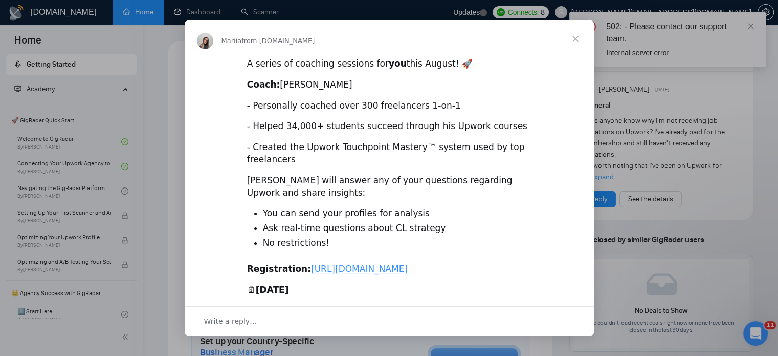
click at [752, 25] on div "Intercom messenger" at bounding box center [389, 178] width 778 height 356
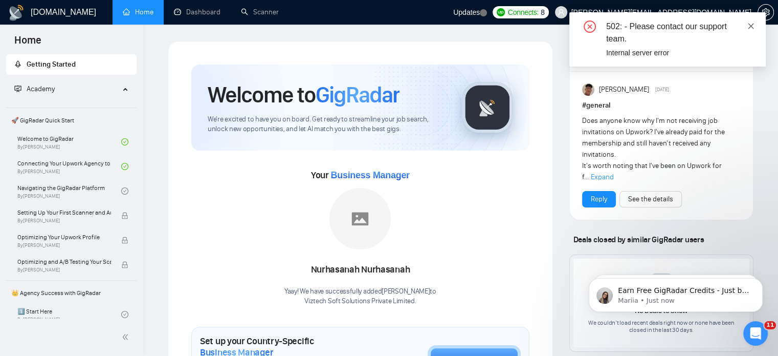
click at [751, 25] on icon "close" at bounding box center [751, 26] width 7 height 7
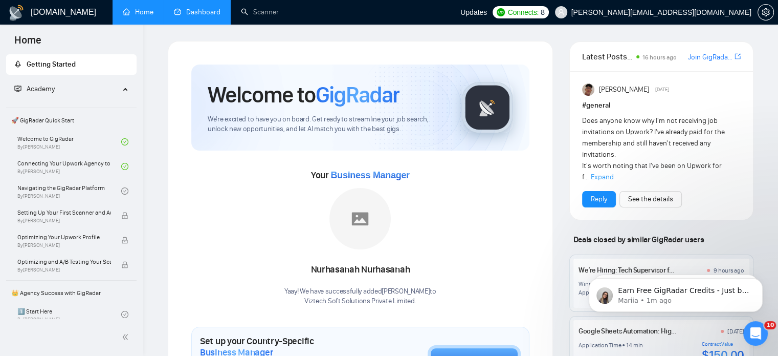
click at [196, 12] on link "Dashboard" at bounding box center [197, 12] width 47 height 9
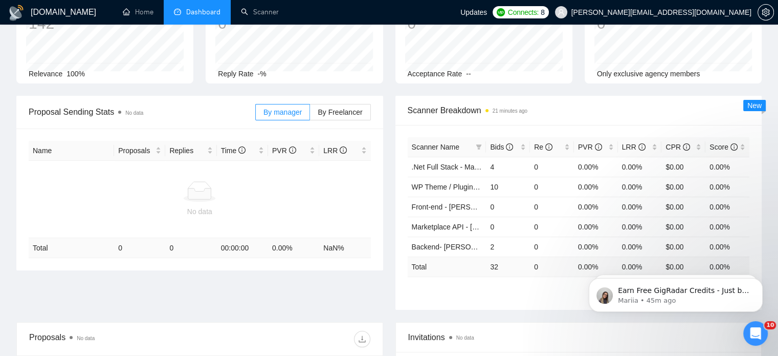
scroll to position [102, 0]
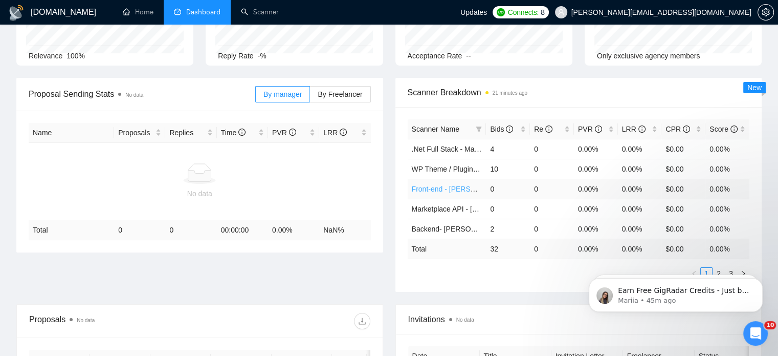
click at [449, 188] on link "Front-end - [PERSON_NAME]" at bounding box center [460, 189] width 96 height 8
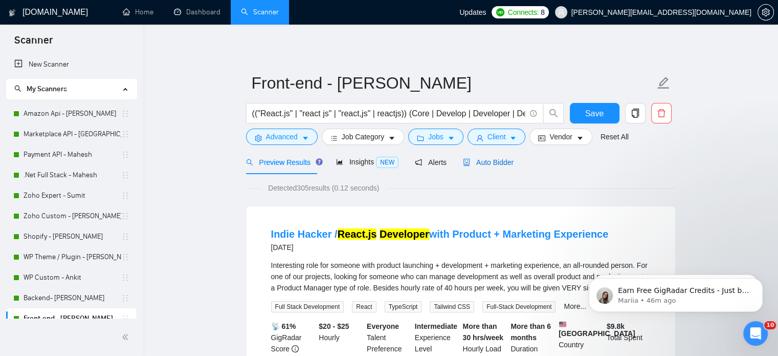
click at [472, 161] on span "Auto Bidder" at bounding box center [488, 162] width 51 height 8
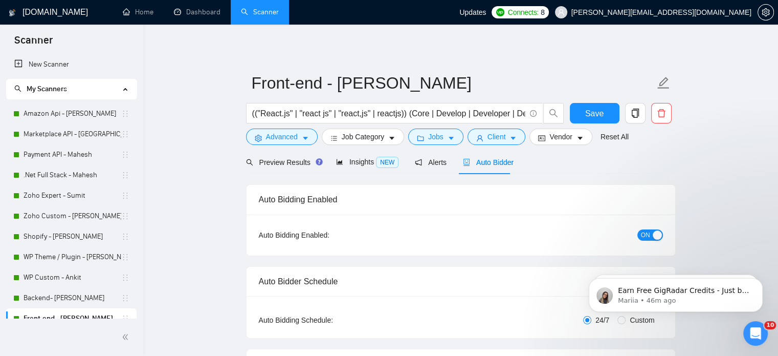
radio input "false"
radio input "true"
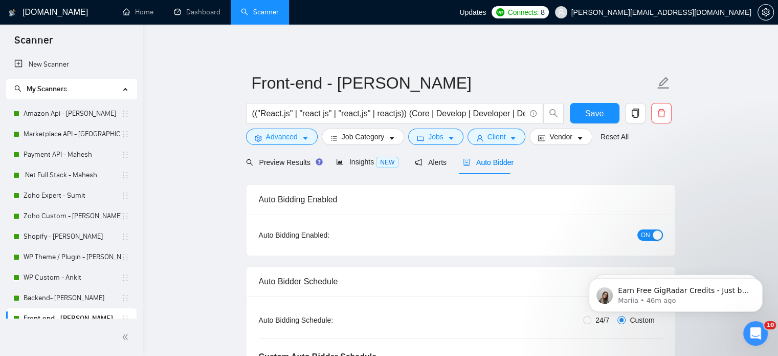
click at [131, 12] on link "Home" at bounding box center [138, 12] width 31 height 9
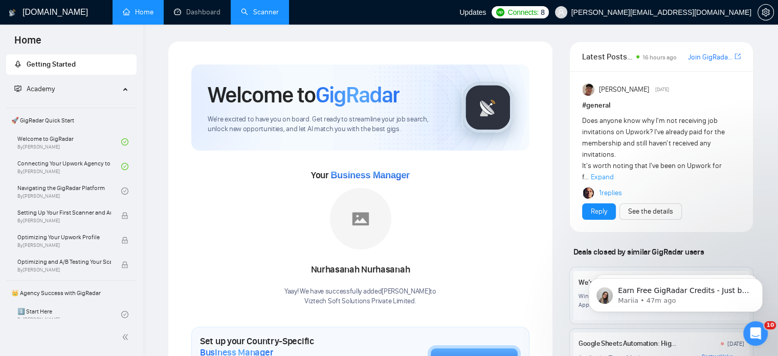
click at [258, 9] on link "Scanner" at bounding box center [260, 12] width 38 height 9
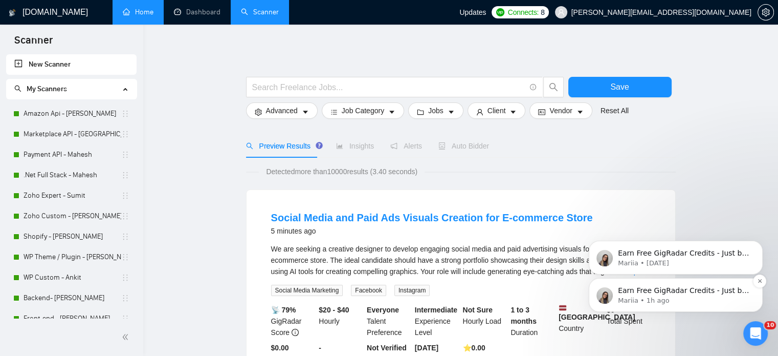
click at [667, 297] on p "Mariia • 1h ago" at bounding box center [684, 300] width 132 height 9
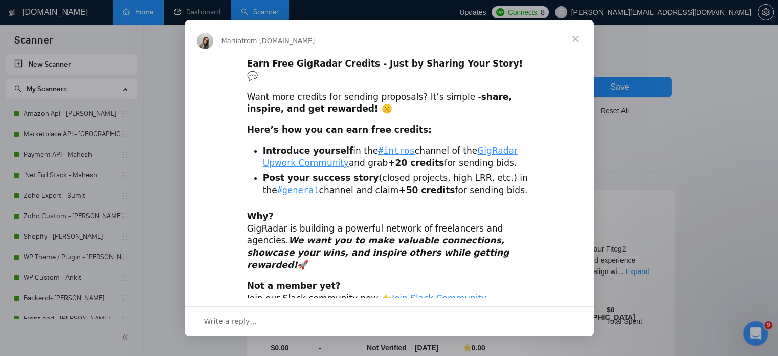
click at [581, 37] on span "Close" at bounding box center [575, 38] width 37 height 37
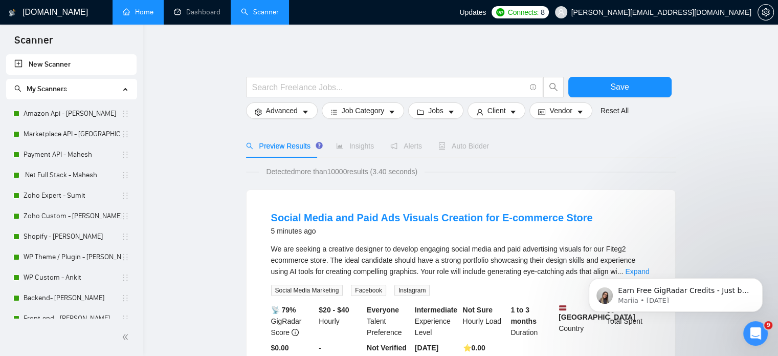
click at [756, 333] on icon "Open Intercom Messenger" at bounding box center [756, 333] width 17 height 17
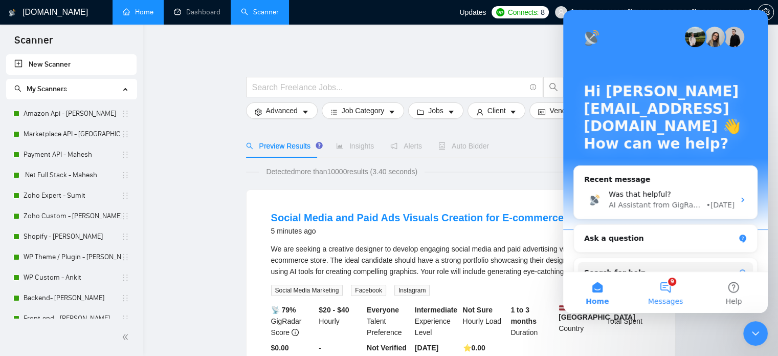
click at [667, 289] on button "9 Messages" at bounding box center [665, 292] width 68 height 41
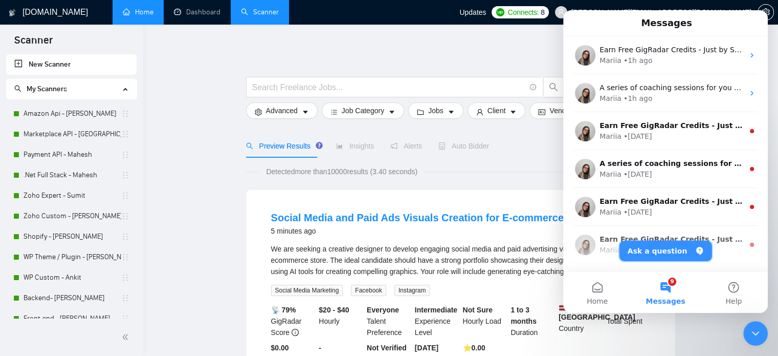
click at [639, 251] on button "Ask a question" at bounding box center [666, 250] width 93 height 20
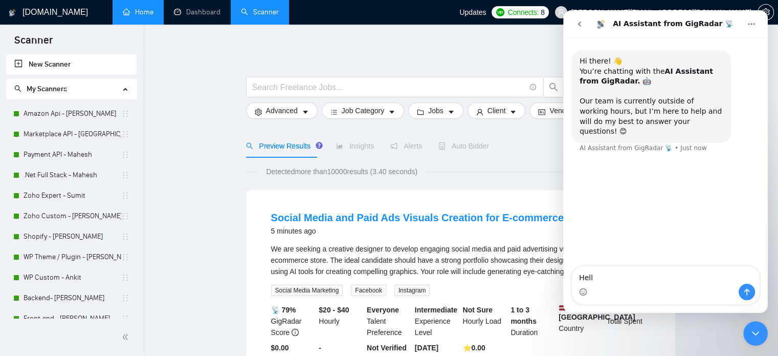
type textarea "Helly"
type textarea "System is not syncing Data properly"
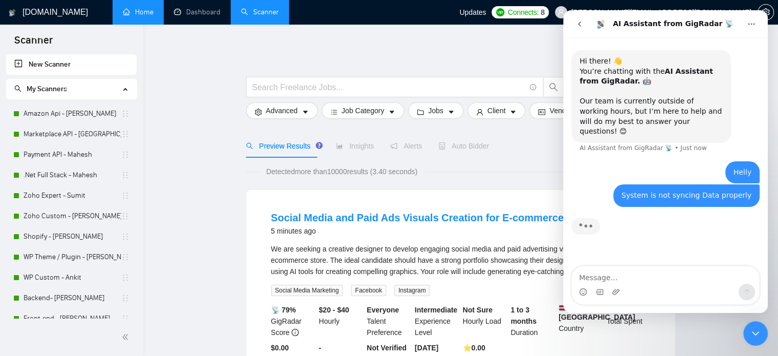
type textarea "T"
type textarea "W"
type textarea "duriong the weekend I got one lead in one of our profile"
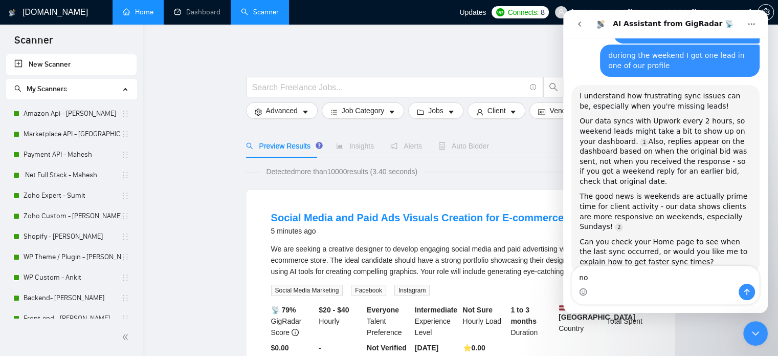
scroll to position [2, 0]
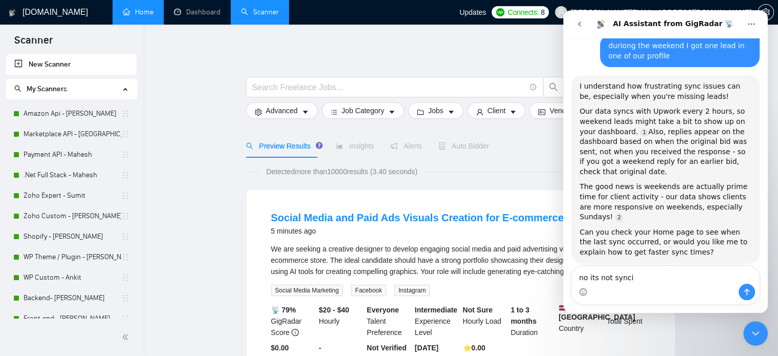
type textarea "no its not syncig"
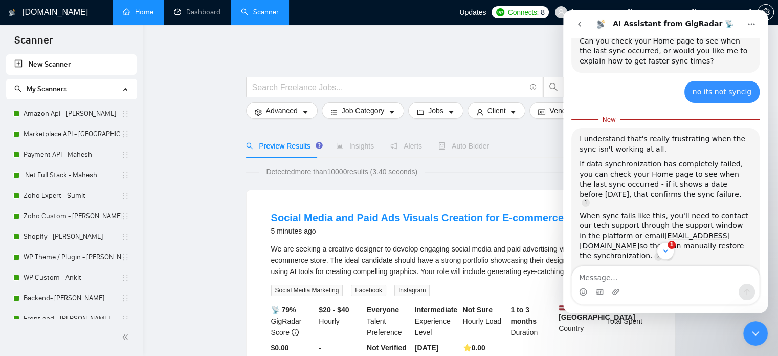
scroll to position [364, 0]
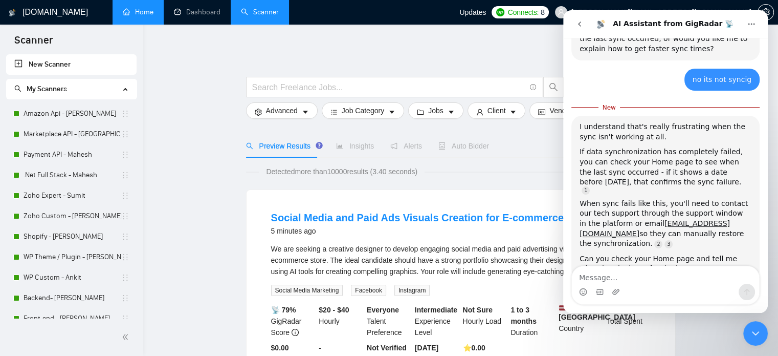
click at [621, 276] on textarea "Message…" at bounding box center [665, 274] width 187 height 17
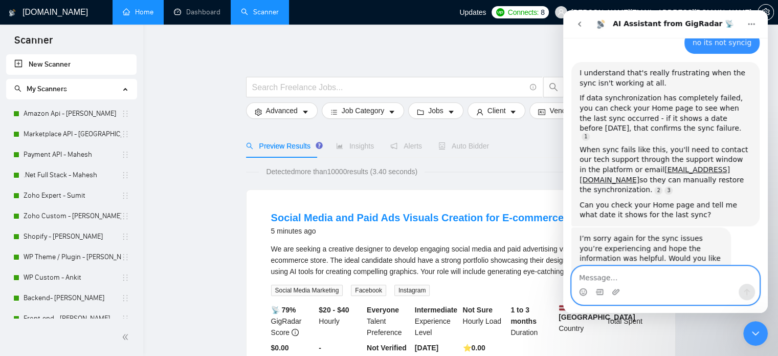
scroll to position [421, 0]
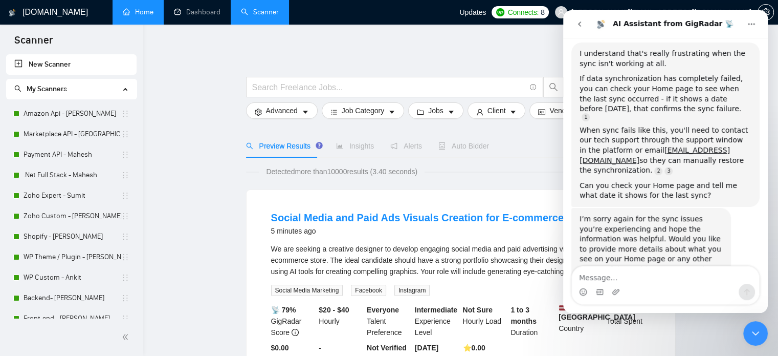
click at [753, 335] on icon "Close Intercom Messenger" at bounding box center [756, 333] width 12 height 12
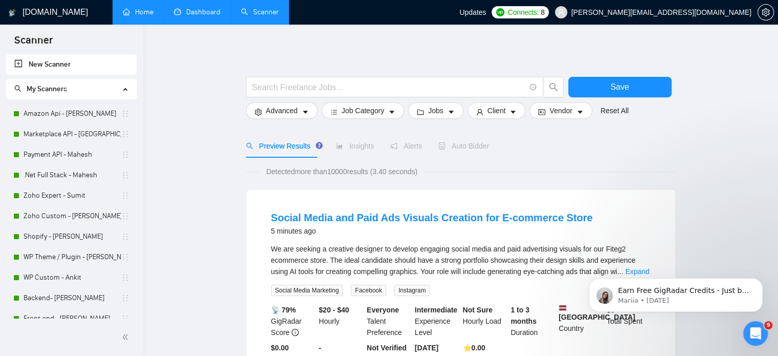
scroll to position [0, 0]
click at [196, 14] on link "Dashboard" at bounding box center [197, 12] width 47 height 9
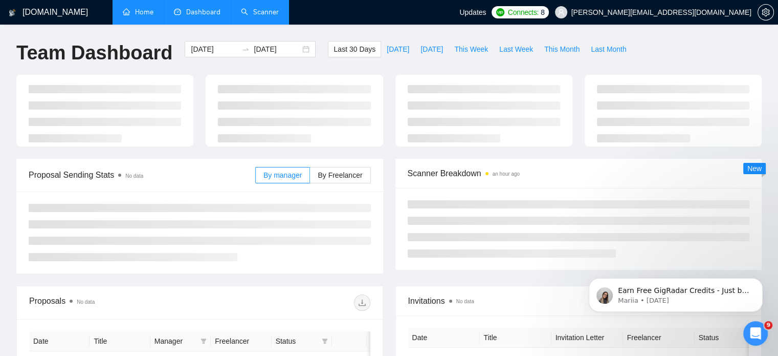
type input "[DATE]"
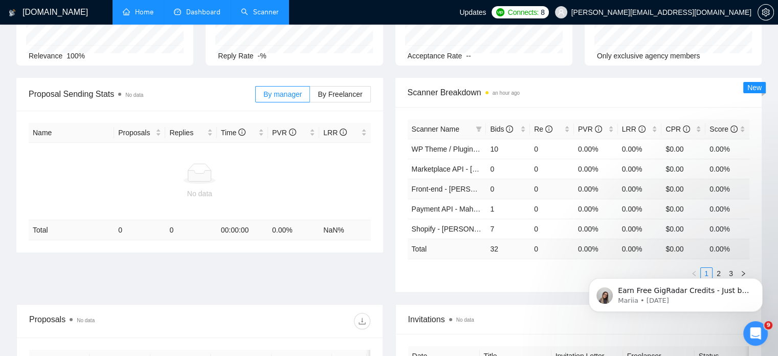
scroll to position [205, 0]
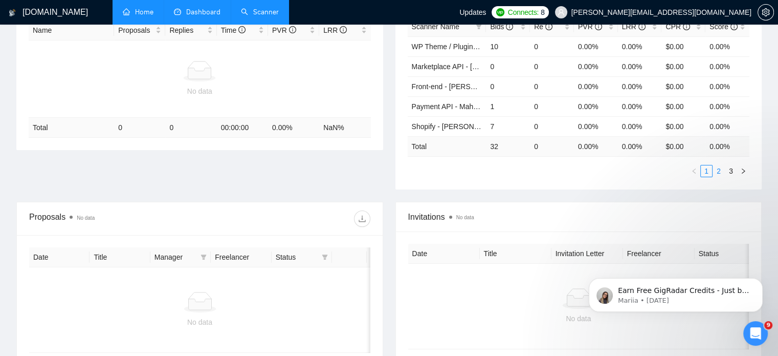
click at [721, 170] on link "2" at bounding box center [718, 170] width 11 height 11
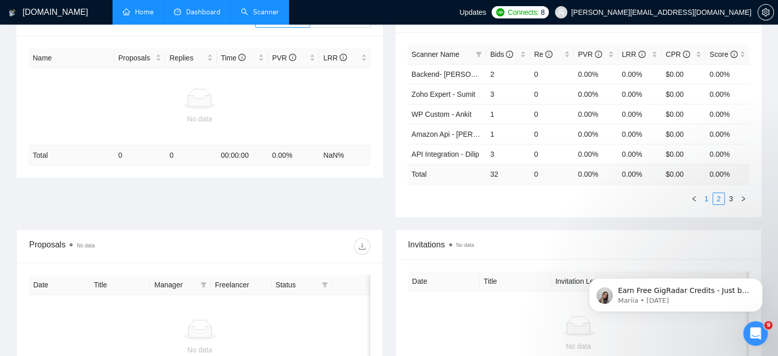
scroll to position [154, 0]
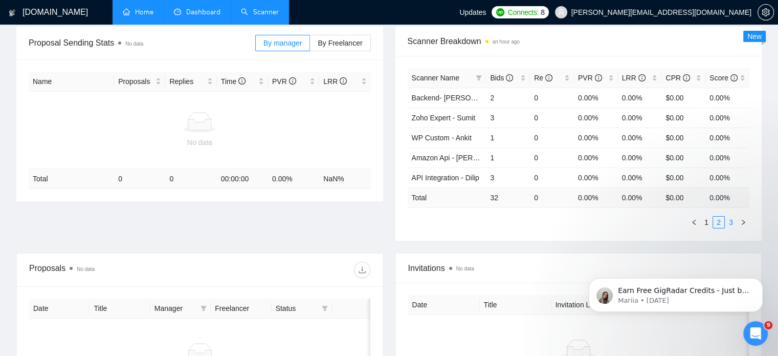
click at [732, 221] on link "3" at bounding box center [731, 221] width 11 height 11
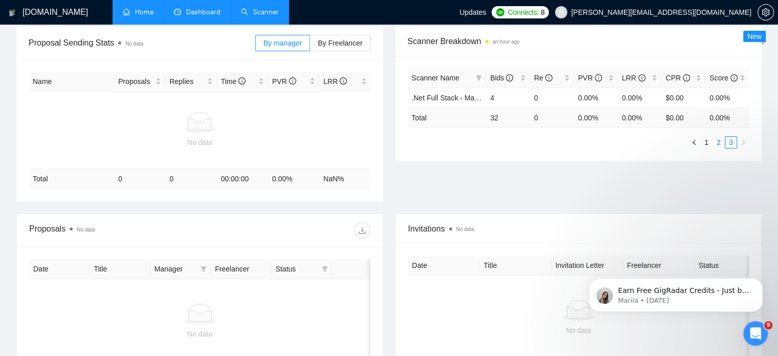
click at [718, 144] on link "2" at bounding box center [718, 142] width 11 height 11
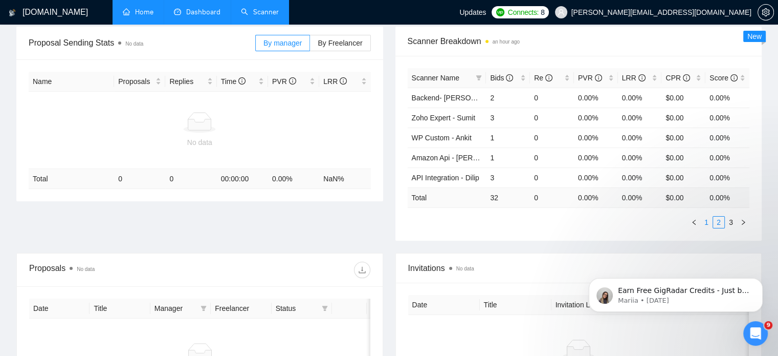
click at [708, 222] on link "1" at bounding box center [706, 221] width 11 height 11
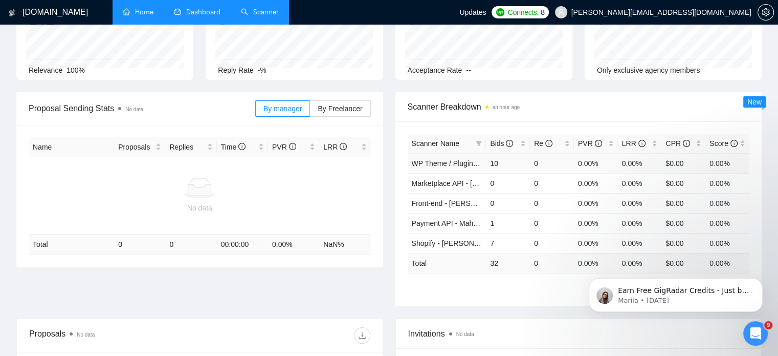
scroll to position [0, 0]
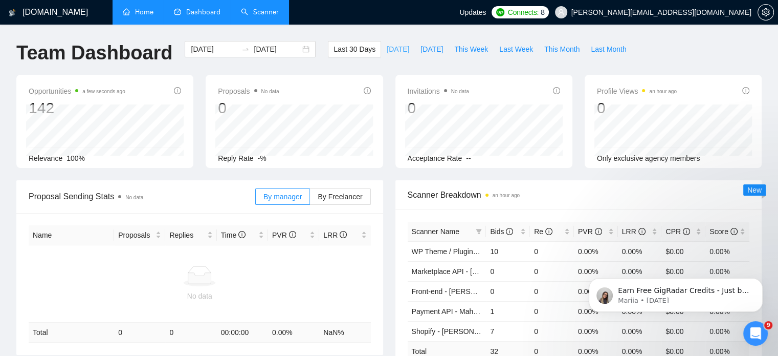
click at [387, 46] on span "[DATE]" at bounding box center [398, 48] width 23 height 11
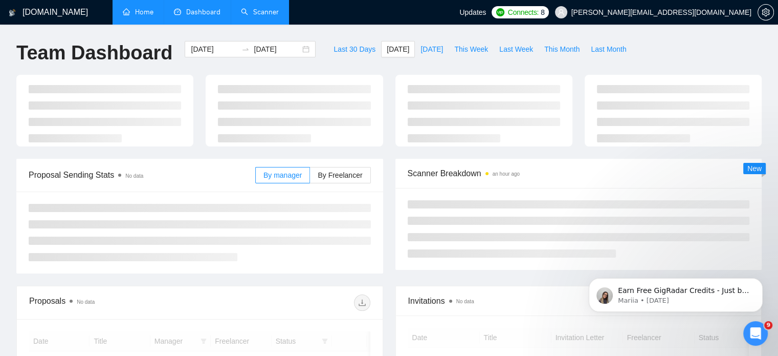
type input "[DATE]"
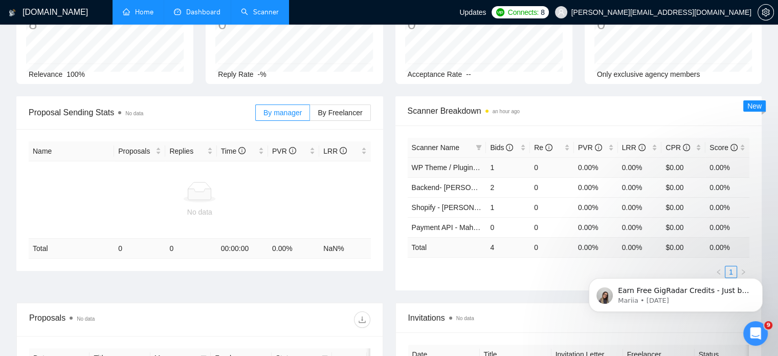
scroll to position [102, 0]
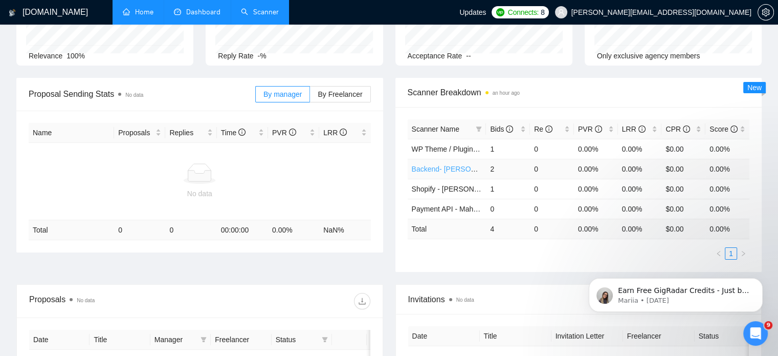
click at [438, 168] on link "Backend- [PERSON_NAME]" at bounding box center [457, 169] width 91 height 8
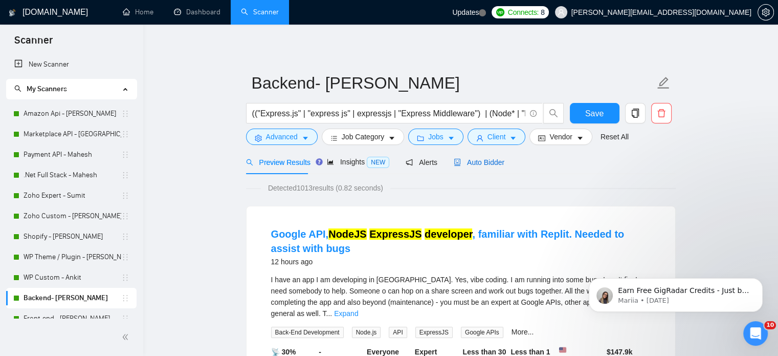
click at [471, 161] on span "Auto Bidder" at bounding box center [479, 162] width 51 height 8
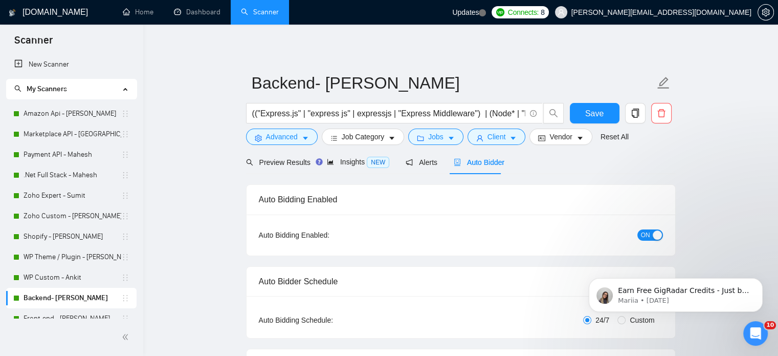
radio input "false"
radio input "true"
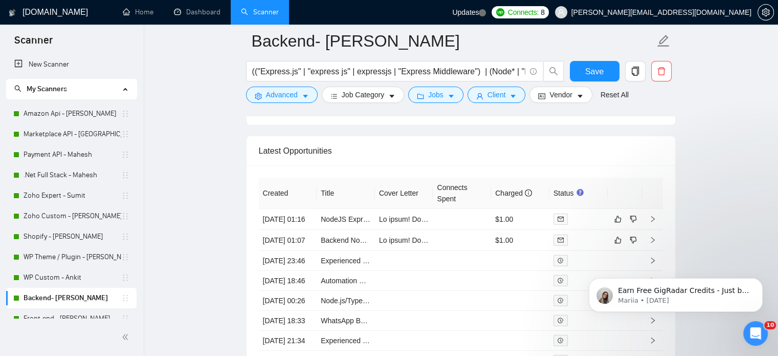
scroll to position [2712, 0]
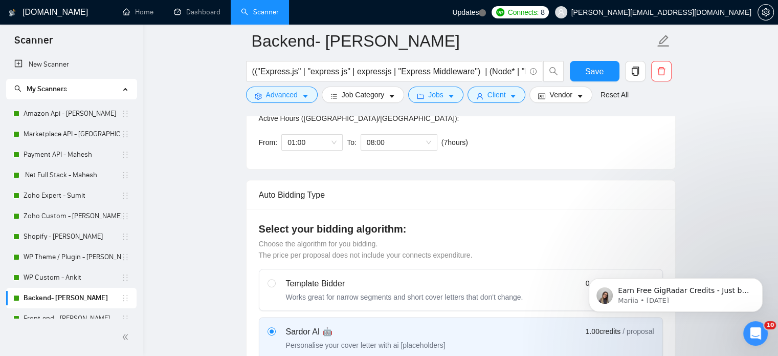
scroll to position [307, 0]
click at [192, 10] on link "Dashboard" at bounding box center [197, 12] width 47 height 9
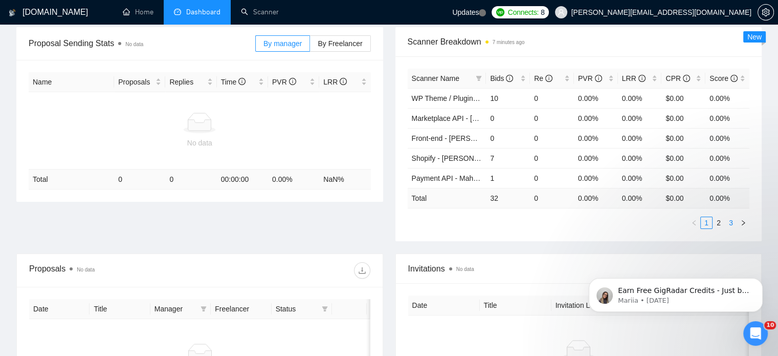
scroll to position [154, 0]
click at [719, 223] on link "2" at bounding box center [718, 221] width 11 height 11
click at [732, 221] on link "3" at bounding box center [731, 221] width 11 height 11
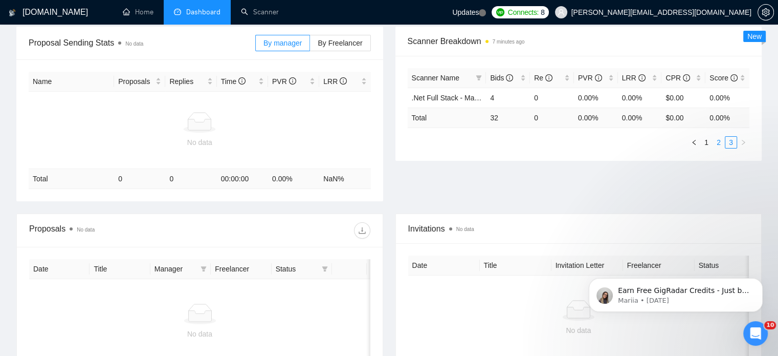
click at [720, 141] on link "2" at bounding box center [718, 142] width 11 height 11
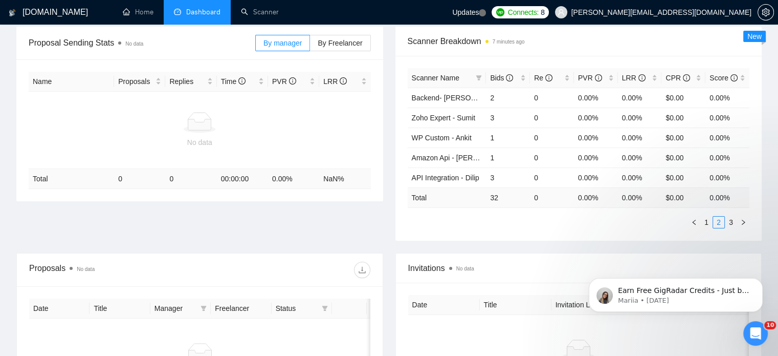
drag, startPoint x: 706, startPoint y: 221, endPoint x: 678, endPoint y: 192, distance: 39.8
click at [706, 220] on link "1" at bounding box center [706, 221] width 11 height 11
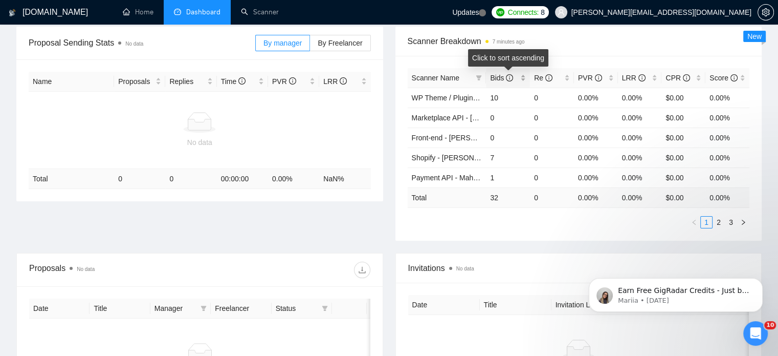
click at [524, 75] on div "Bids" at bounding box center [508, 77] width 36 height 11
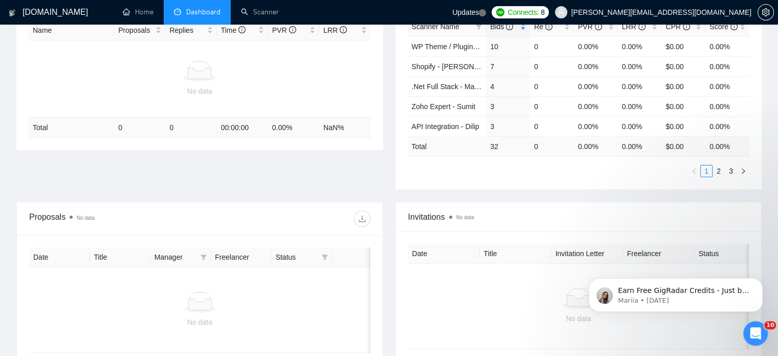
scroll to position [102, 0]
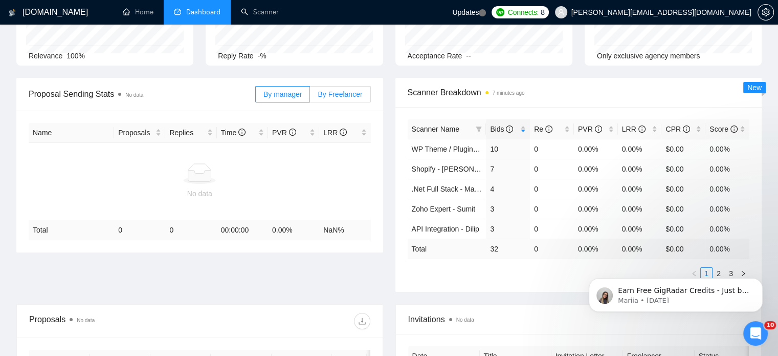
click at [346, 90] on span "By Freelancer" at bounding box center [340, 94] width 45 height 8
click at [310, 97] on input "By Freelancer" at bounding box center [310, 97] width 0 height 0
click at [291, 94] on span "By manager" at bounding box center [283, 94] width 38 height 8
click at [256, 97] on input "By manager" at bounding box center [256, 97] width 0 height 0
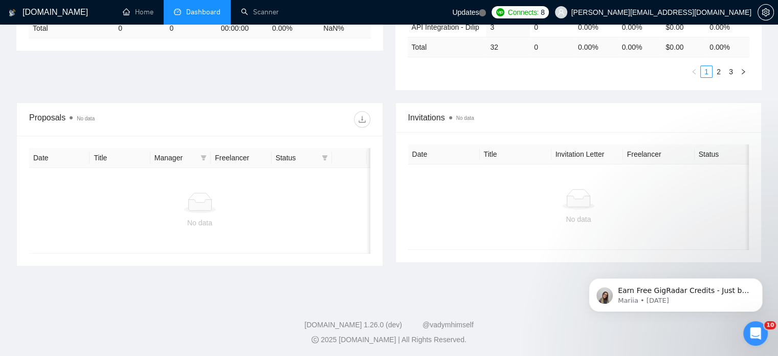
scroll to position [311, 0]
